Goal: Transaction & Acquisition: Subscribe to service/newsletter

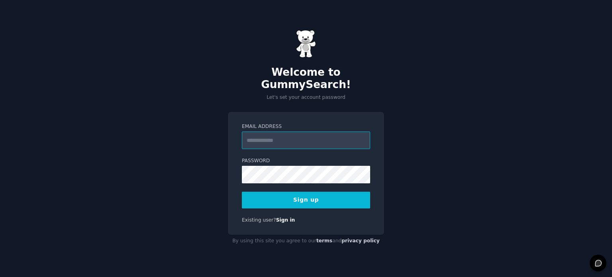
click at [337, 138] on input "Email Address" at bounding box center [306, 141] width 128 height 18
click at [435, 122] on div "Welcome to GummySearch! Let's set your account password Email Address Password …" at bounding box center [306, 138] width 612 height 277
click at [295, 132] on input "Email Address" at bounding box center [306, 141] width 128 height 18
type input "**********"
click at [328, 192] on button "Sign up" at bounding box center [306, 200] width 128 height 17
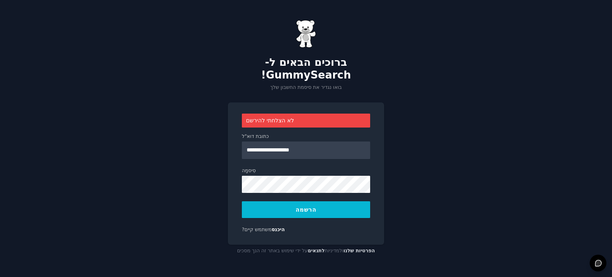
click at [291, 210] on button "הרשמה" at bounding box center [306, 209] width 128 height 17
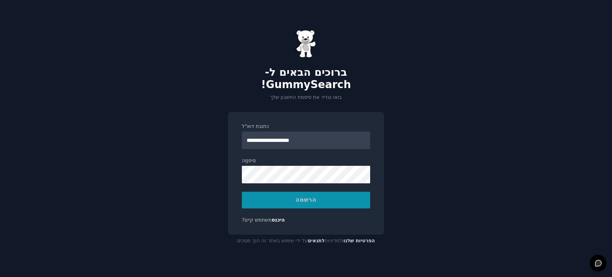
click at [293, 198] on div "הרשמה" at bounding box center [306, 200] width 128 height 17
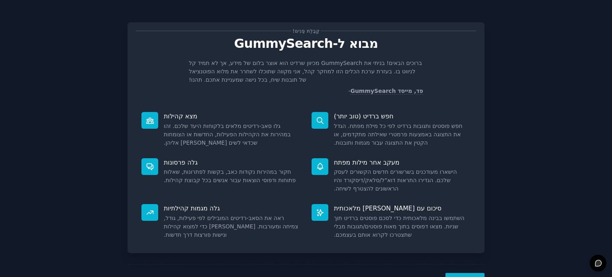
click at [68, 128] on div "קַבָּלַת פָּנִים! מבוא ל-GummySearch ברוכים הבאים! בניתי את GummySearch מכיוון …" at bounding box center [306, 156] width 590 height 290
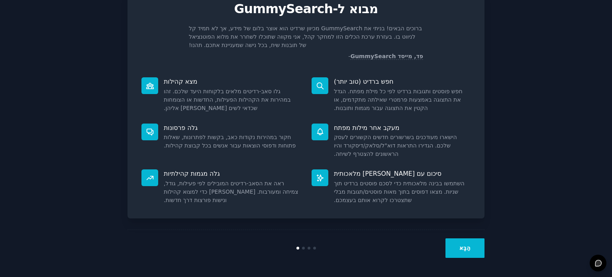
click at [454, 247] on button "הַבָּא" at bounding box center [465, 248] width 39 height 20
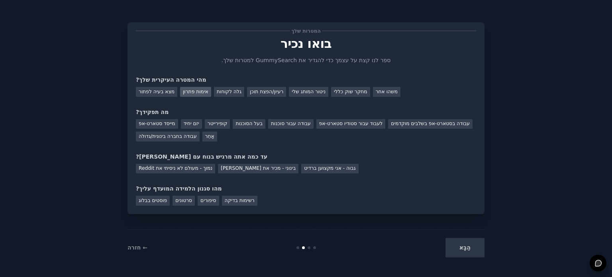
click at [190, 94] on font "אימות פתרון" at bounding box center [196, 92] width 26 height 6
click at [169, 93] on font "מצא בעיה לפתור" at bounding box center [157, 92] width 36 height 6
click at [153, 125] on font "מייסד סטארט-אפ" at bounding box center [157, 124] width 37 height 6
click at [242, 173] on div "המטרות שלך בואו נכיר ספר לנו קצת על עצמך כדי להגדיר את GummySearch למטרות שלך. …" at bounding box center [306, 118] width 340 height 175
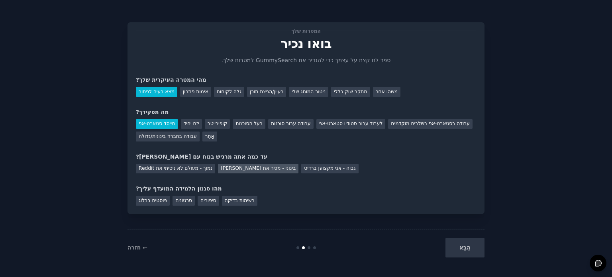
click at [245, 171] on font "בינוני - מכיר את רדיט" at bounding box center [258, 168] width 75 height 6
click at [236, 196] on div "רשימות בדיקה" at bounding box center [239, 201] width 35 height 10
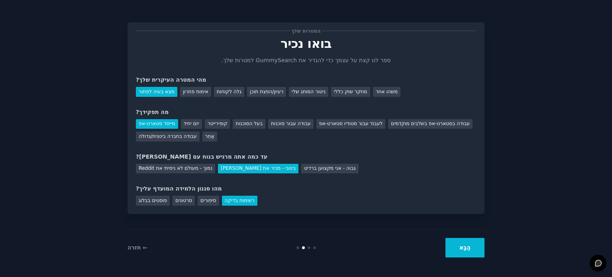
click at [464, 244] on font "הַבָּא" at bounding box center [465, 247] width 11 height 6
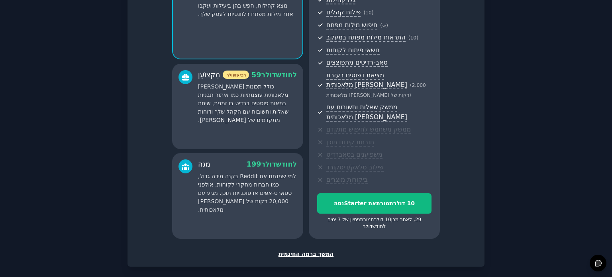
scroll to position [124, 0]
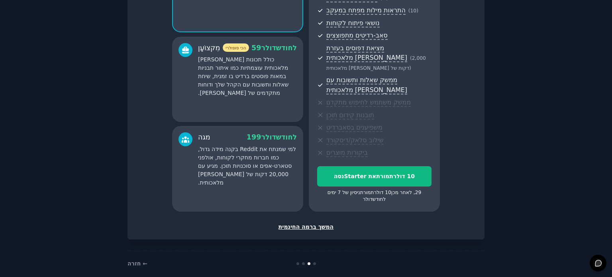
click at [324, 224] on font "המשך ברמה החינמית" at bounding box center [306, 227] width 55 height 6
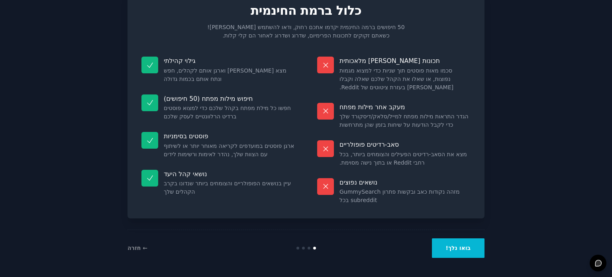
drag, startPoint x: 476, startPoint y: 250, endPoint x: 472, endPoint y: 253, distance: 5.5
click at [472, 253] on button "בואו נלך!" at bounding box center [458, 248] width 53 height 20
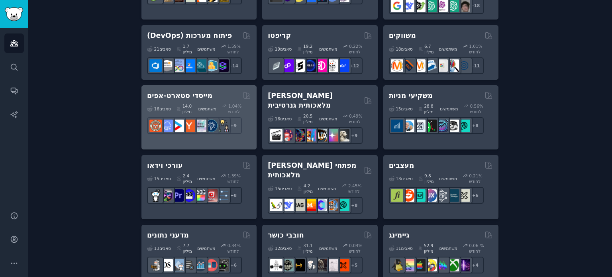
scroll to position [197, 0]
click at [168, 92] on font "מייסדי סטארט-אפים" at bounding box center [179, 96] width 65 height 8
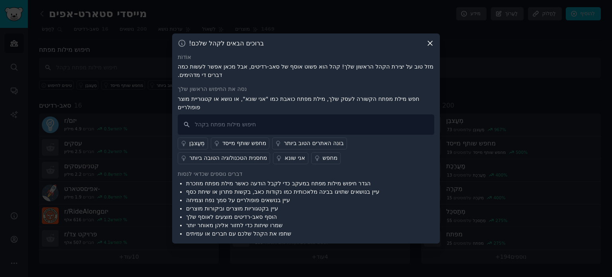
click at [467, 151] on div at bounding box center [306, 138] width 612 height 277
